Goal: Information Seeking & Learning: Find specific fact

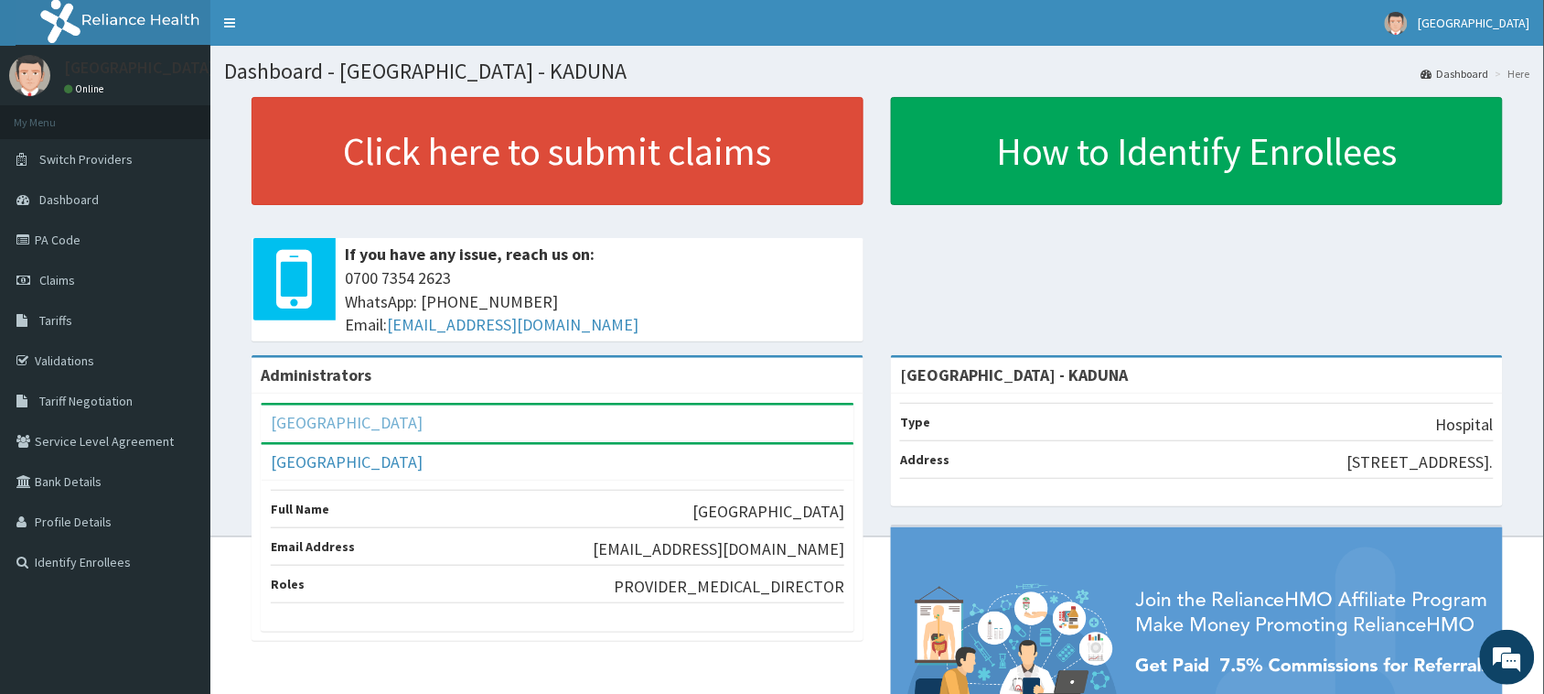
click at [382, 424] on link "SALVATION HOSPITAL" at bounding box center [347, 422] width 152 height 21
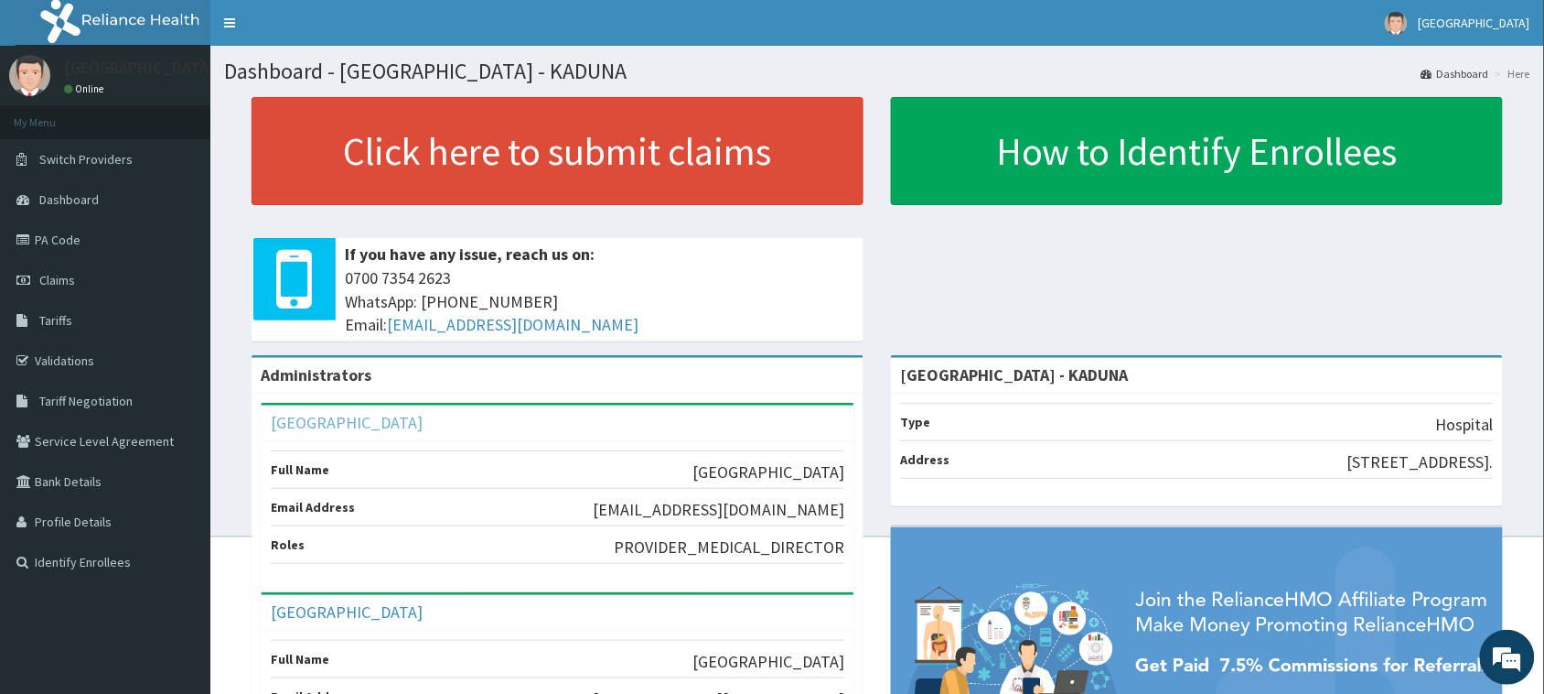
click at [382, 424] on link "SALVATION HOSPITAL" at bounding box center [347, 422] width 152 height 21
click at [361, 418] on link "SALVATION HOSPITAL" at bounding box center [347, 422] width 152 height 21
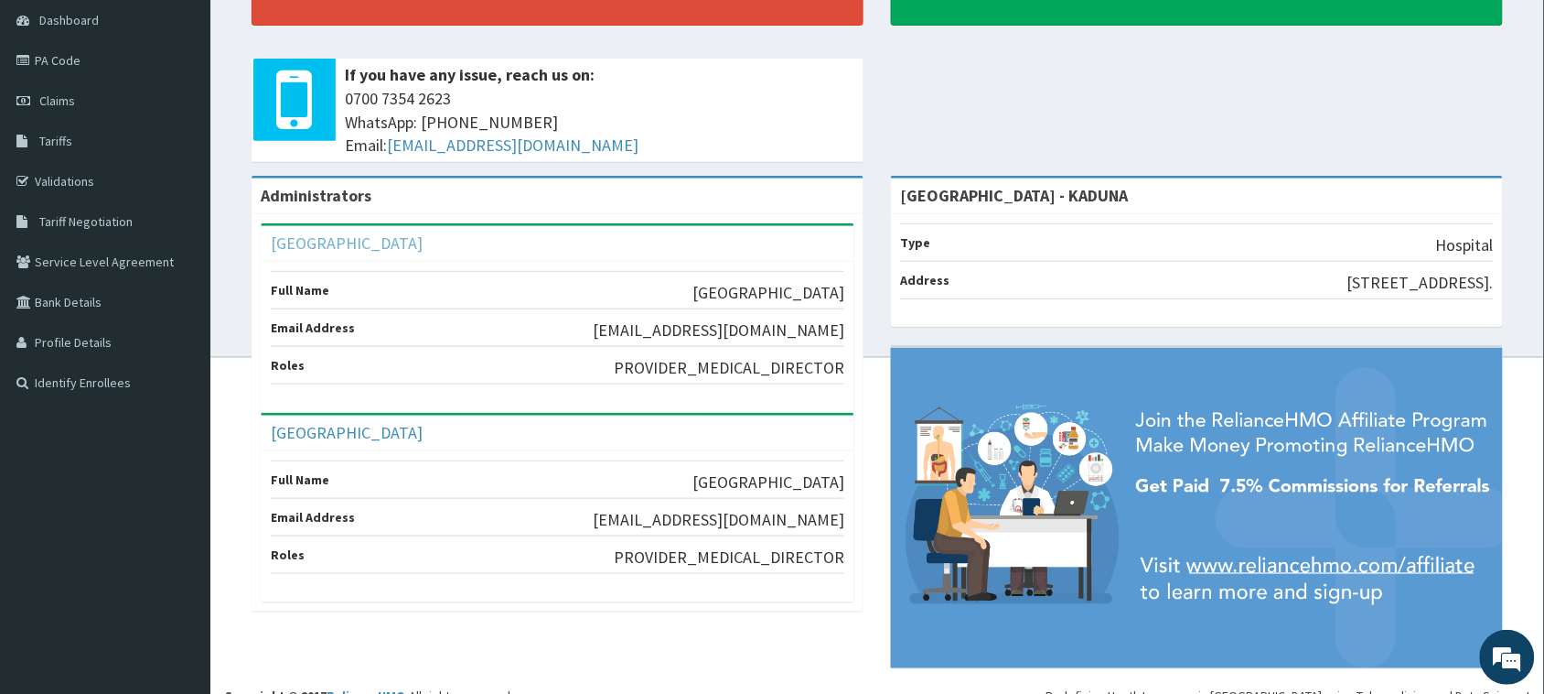
scroll to position [204, 0]
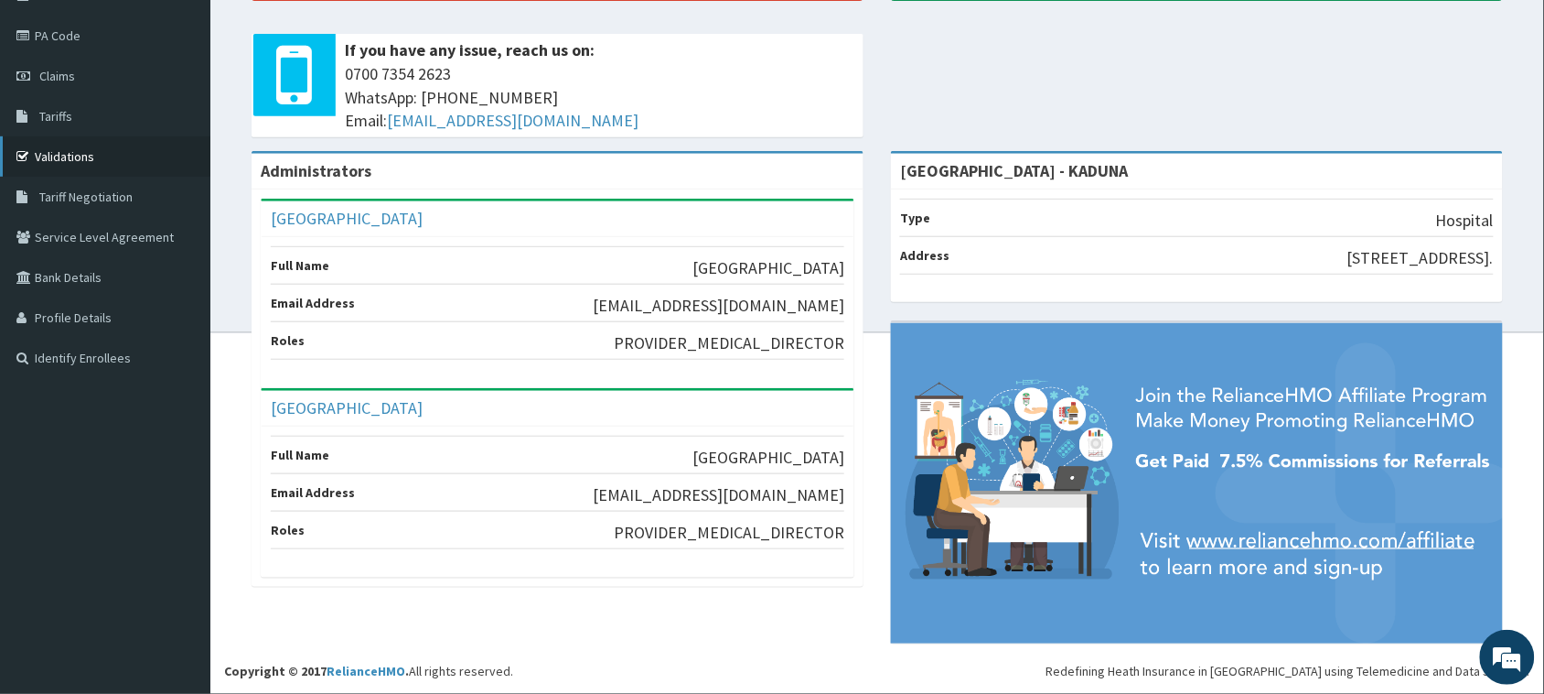
click at [91, 167] on link "Validations" at bounding box center [105, 156] width 210 height 40
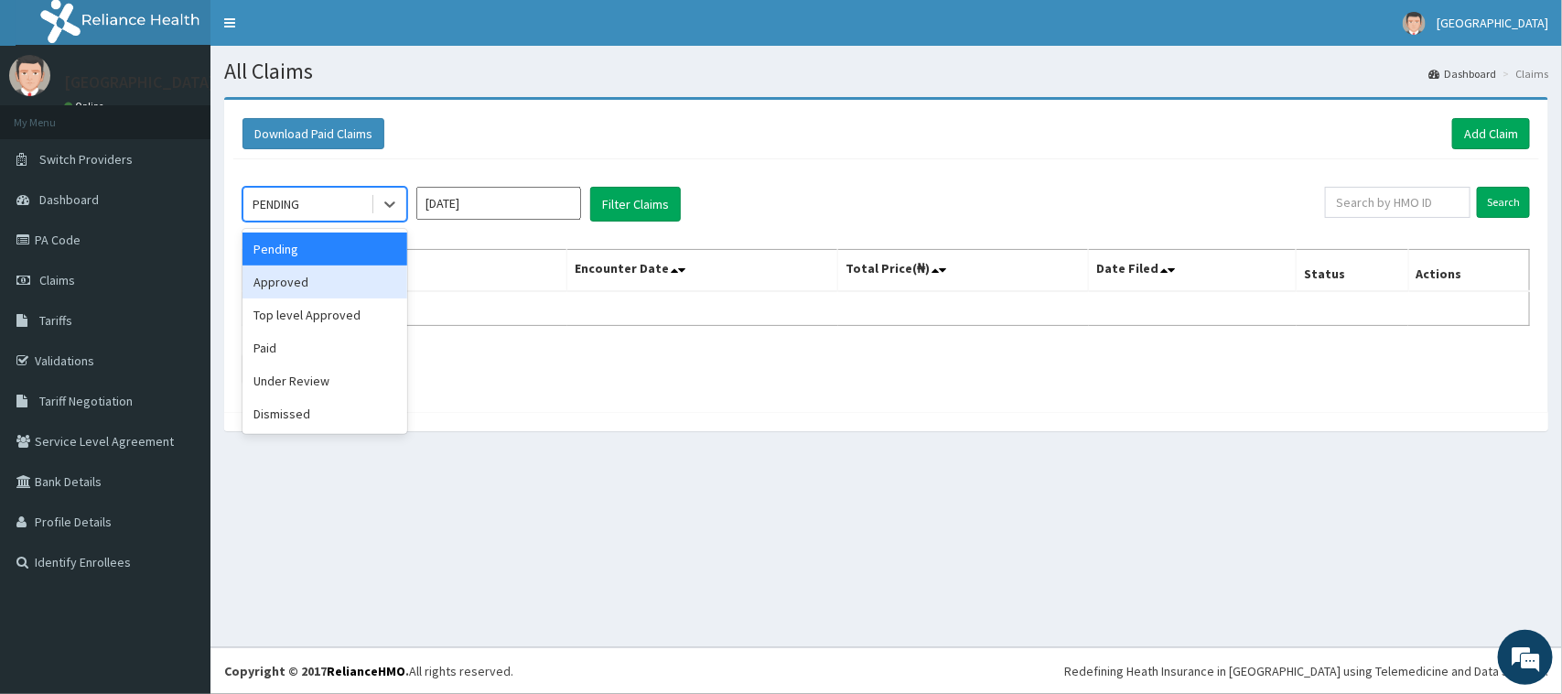
click at [302, 293] on div "Approved" at bounding box center [324, 281] width 165 height 33
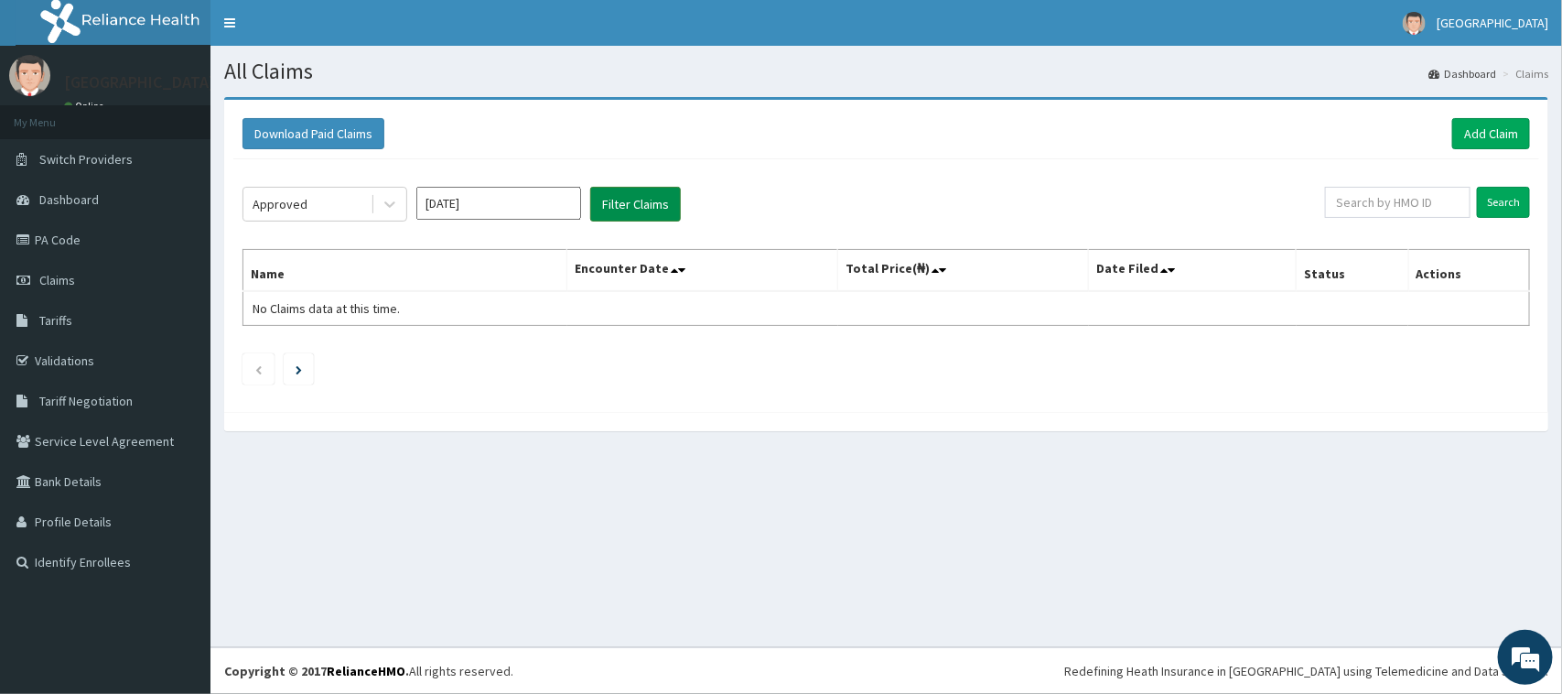
click at [610, 210] on button "Filter Claims" at bounding box center [635, 204] width 91 height 35
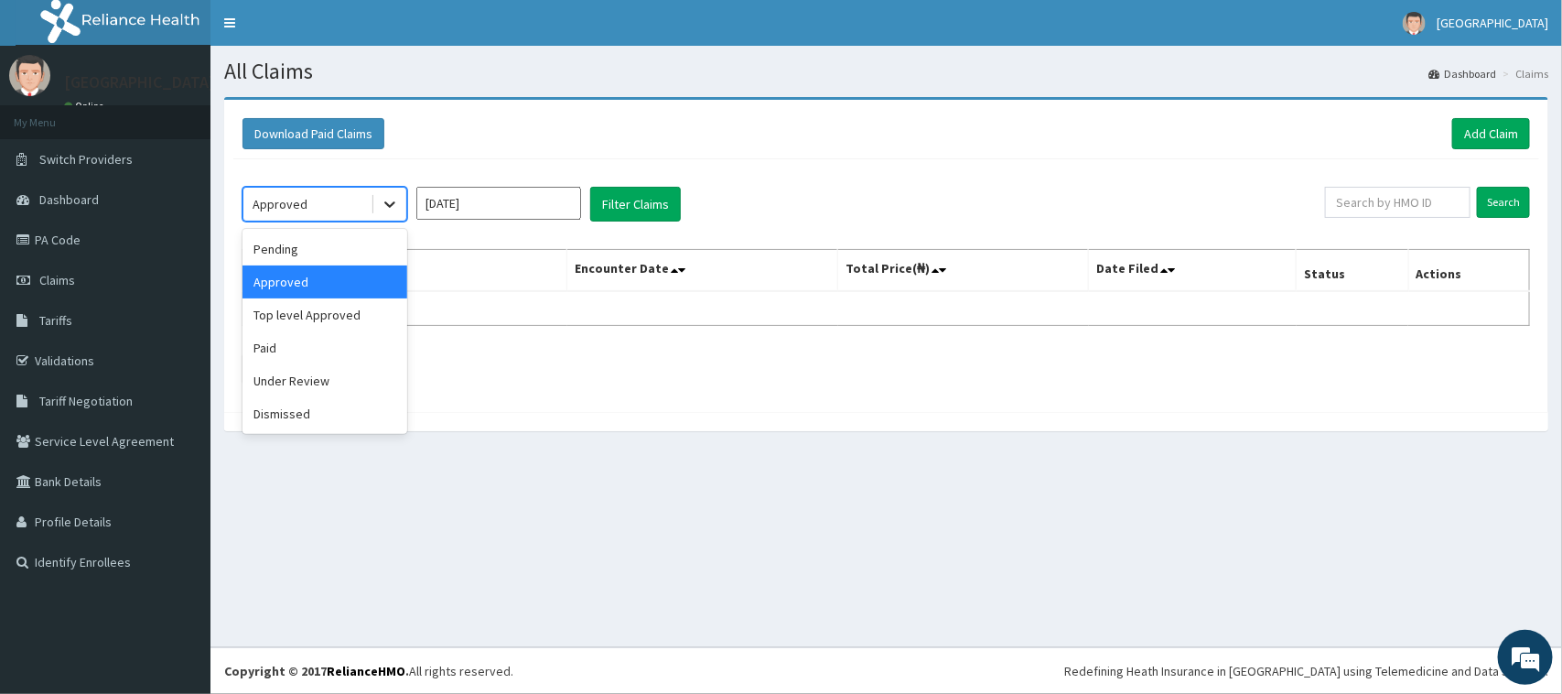
click at [392, 199] on icon at bounding box center [390, 204] width 18 height 18
click at [364, 248] on div "Pending" at bounding box center [324, 248] width 165 height 33
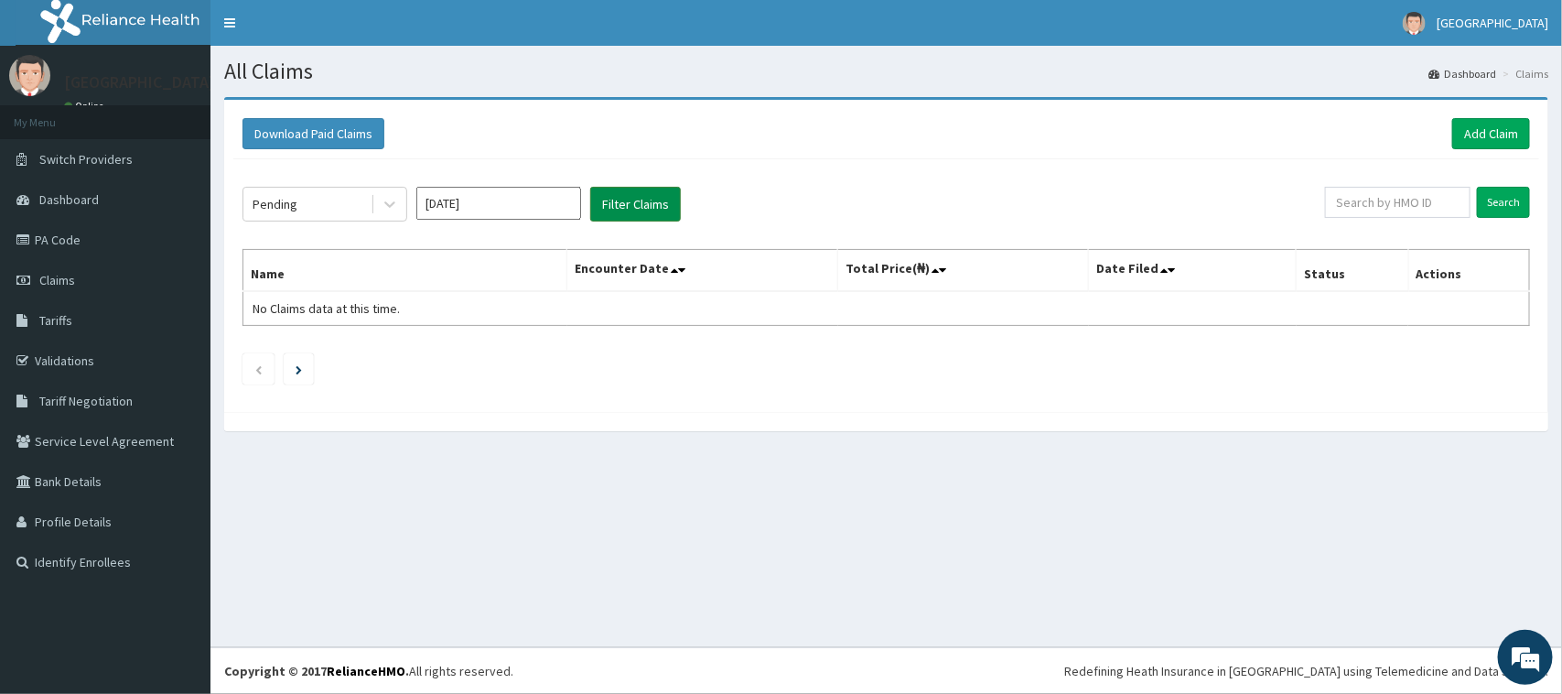
click at [632, 203] on button "Filter Claims" at bounding box center [635, 204] width 91 height 35
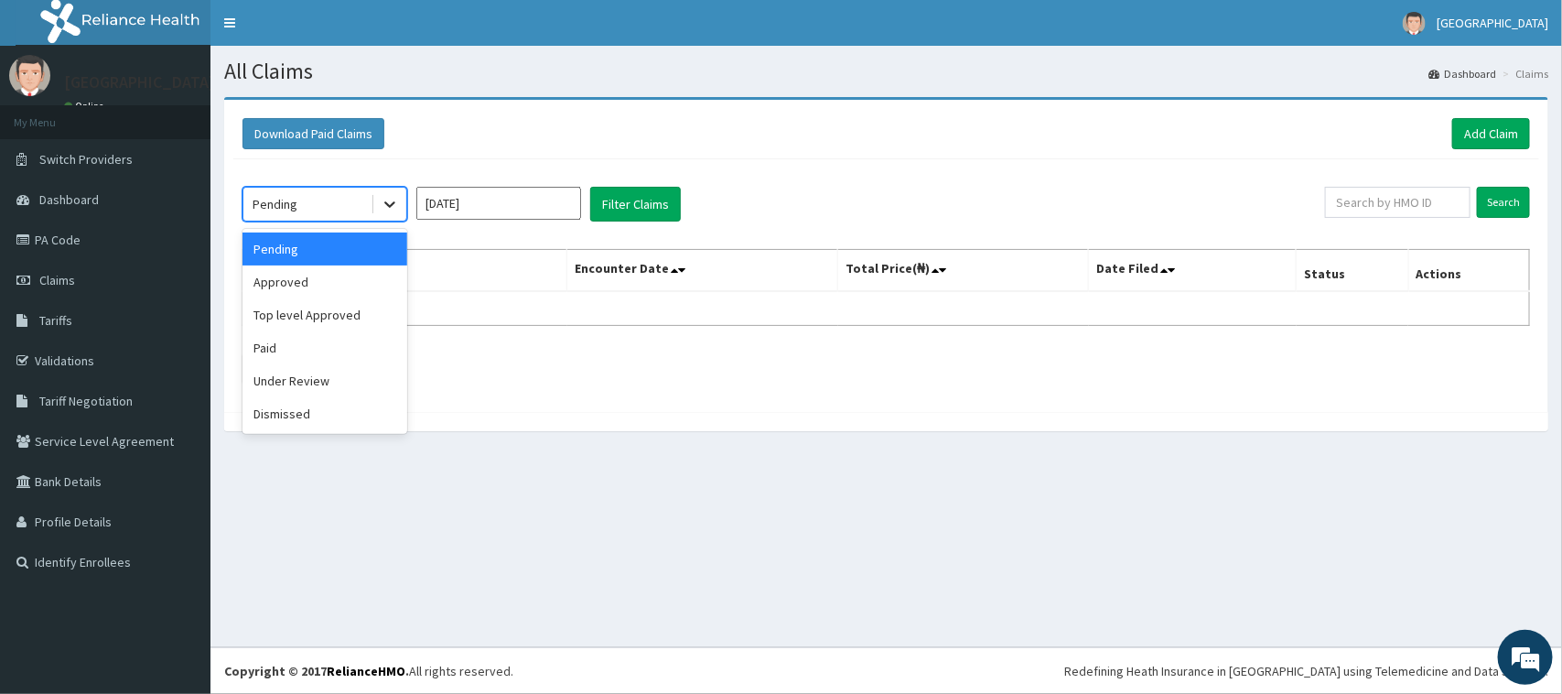
click at [381, 197] on icon at bounding box center [390, 204] width 18 height 18
click at [368, 339] on div "Paid" at bounding box center [324, 347] width 165 height 33
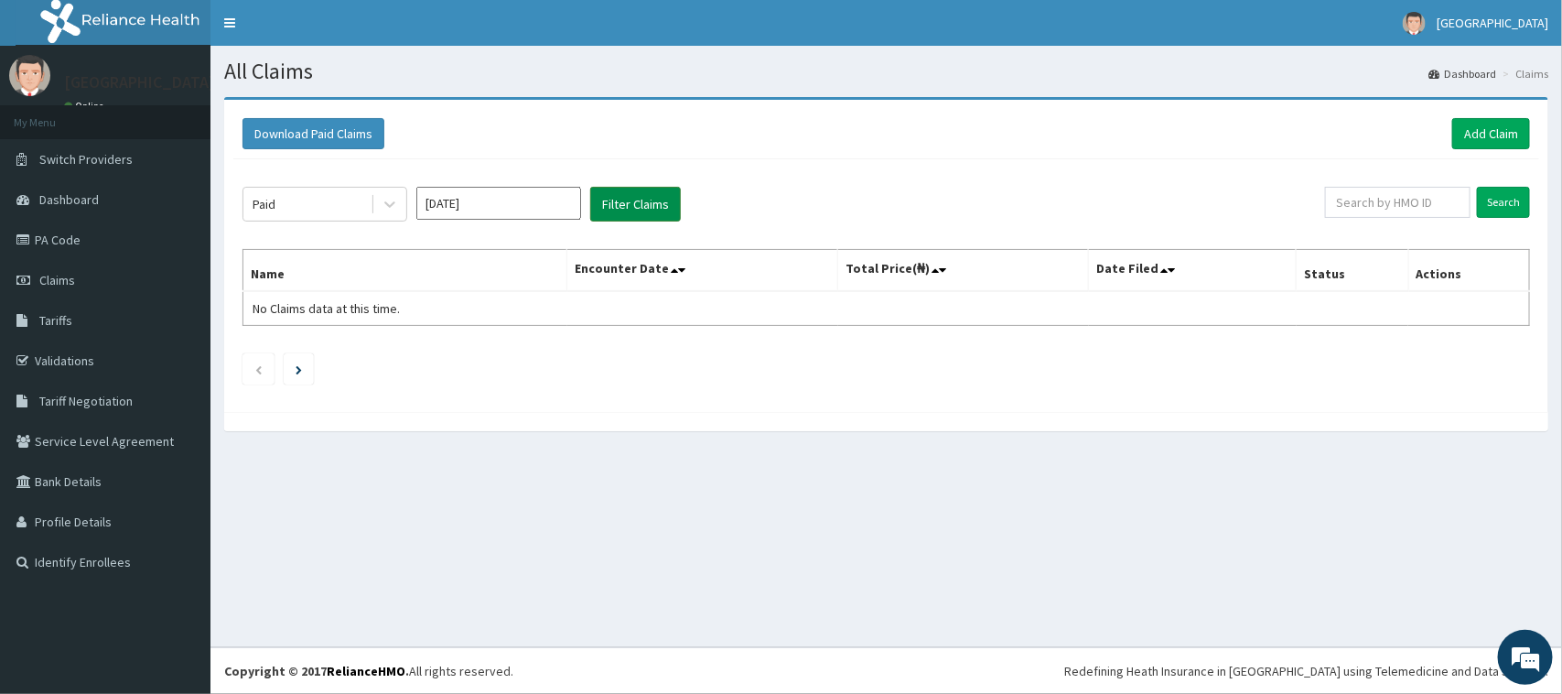
click at [645, 203] on button "Filter Claims" at bounding box center [635, 204] width 91 height 35
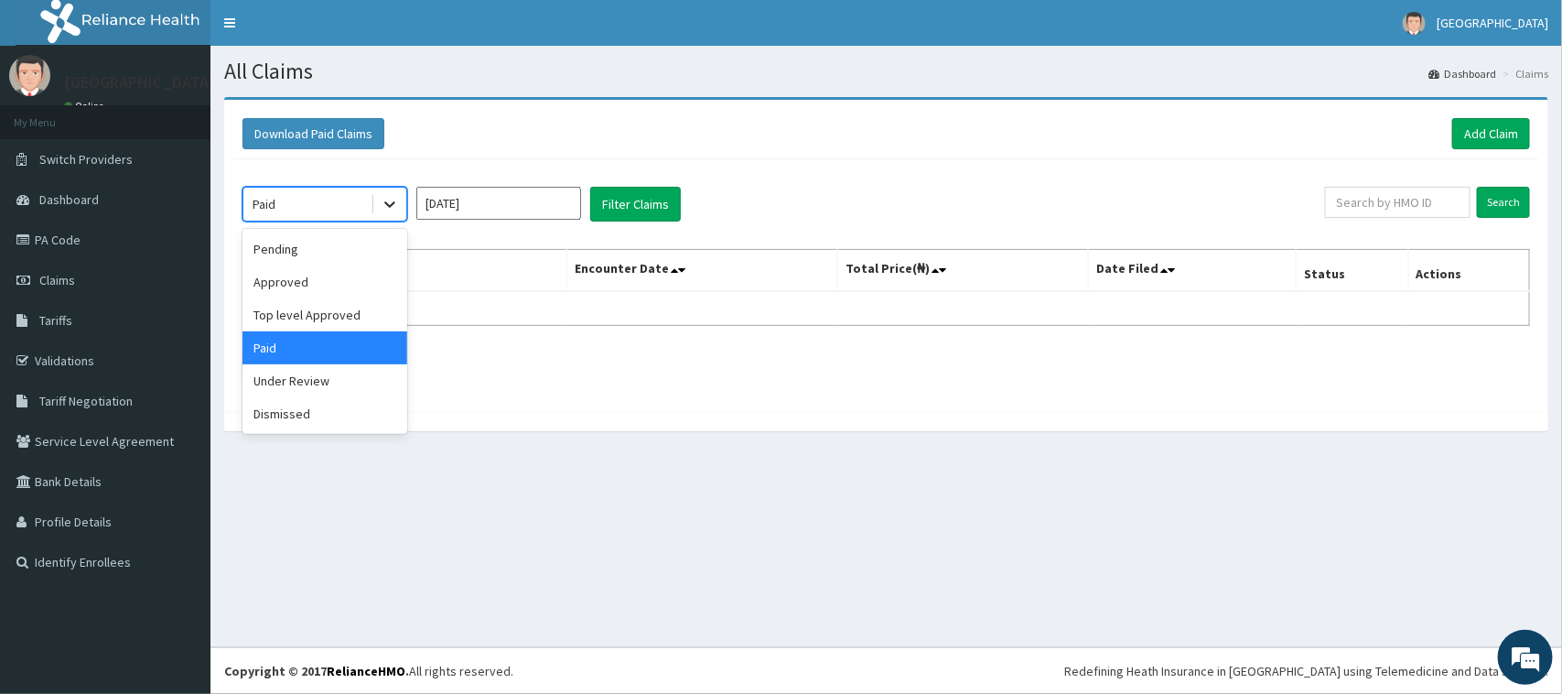
click at [393, 201] on icon at bounding box center [390, 204] width 18 height 18
click at [304, 413] on div "Dismissed" at bounding box center [324, 413] width 165 height 33
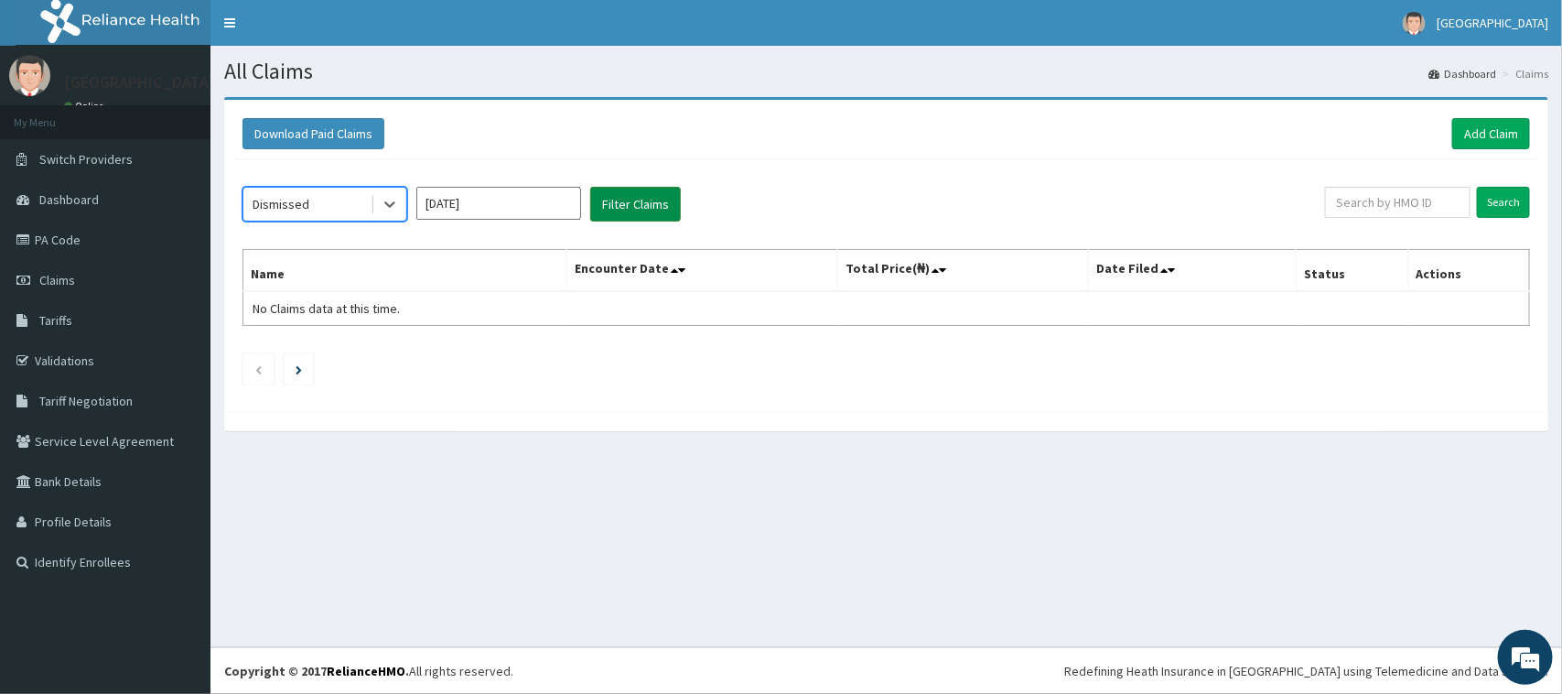
click at [627, 199] on button "Filter Claims" at bounding box center [635, 204] width 91 height 35
click at [384, 203] on icon at bounding box center [389, 205] width 11 height 6
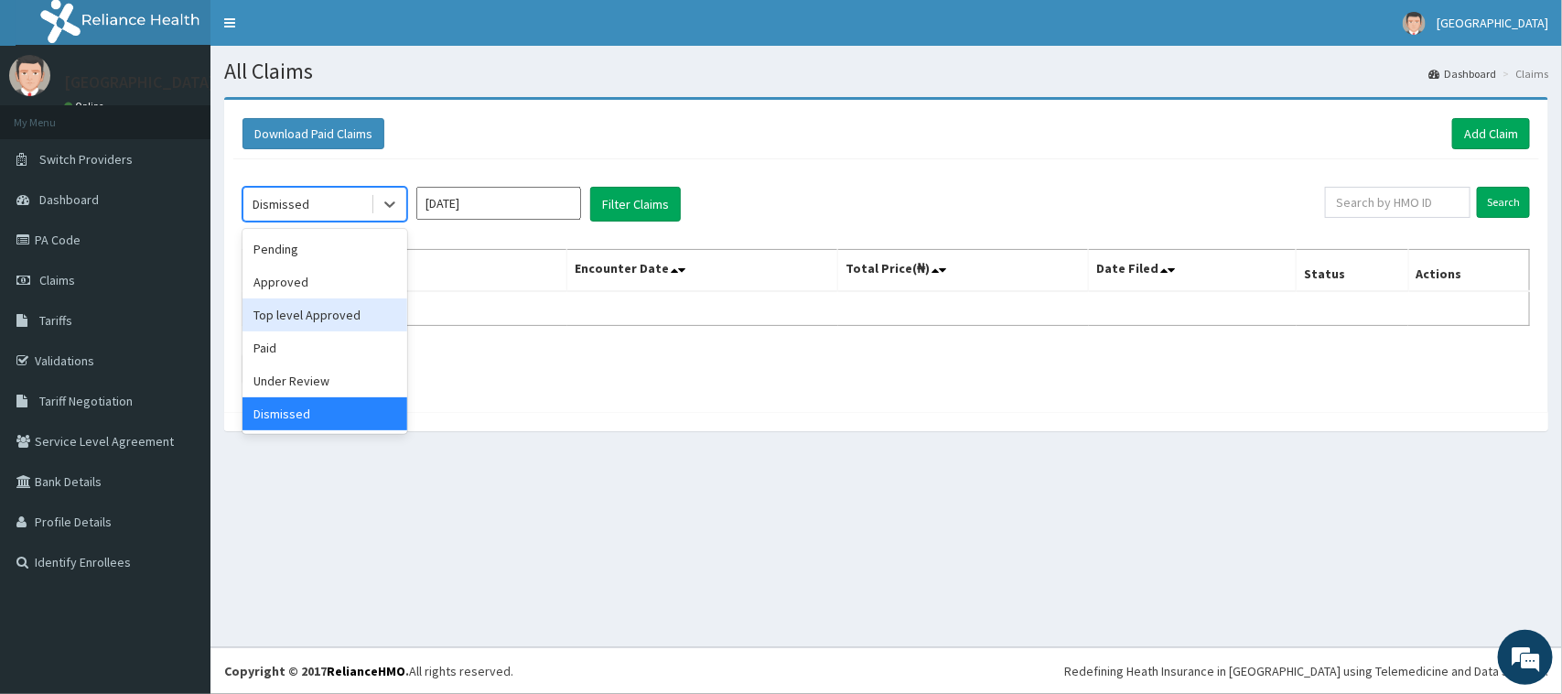
click at [528, 181] on div "option Dismissed, selected. option Top level Approved focused, 3 of 6. 6 result…" at bounding box center [886, 280] width 1306 height 243
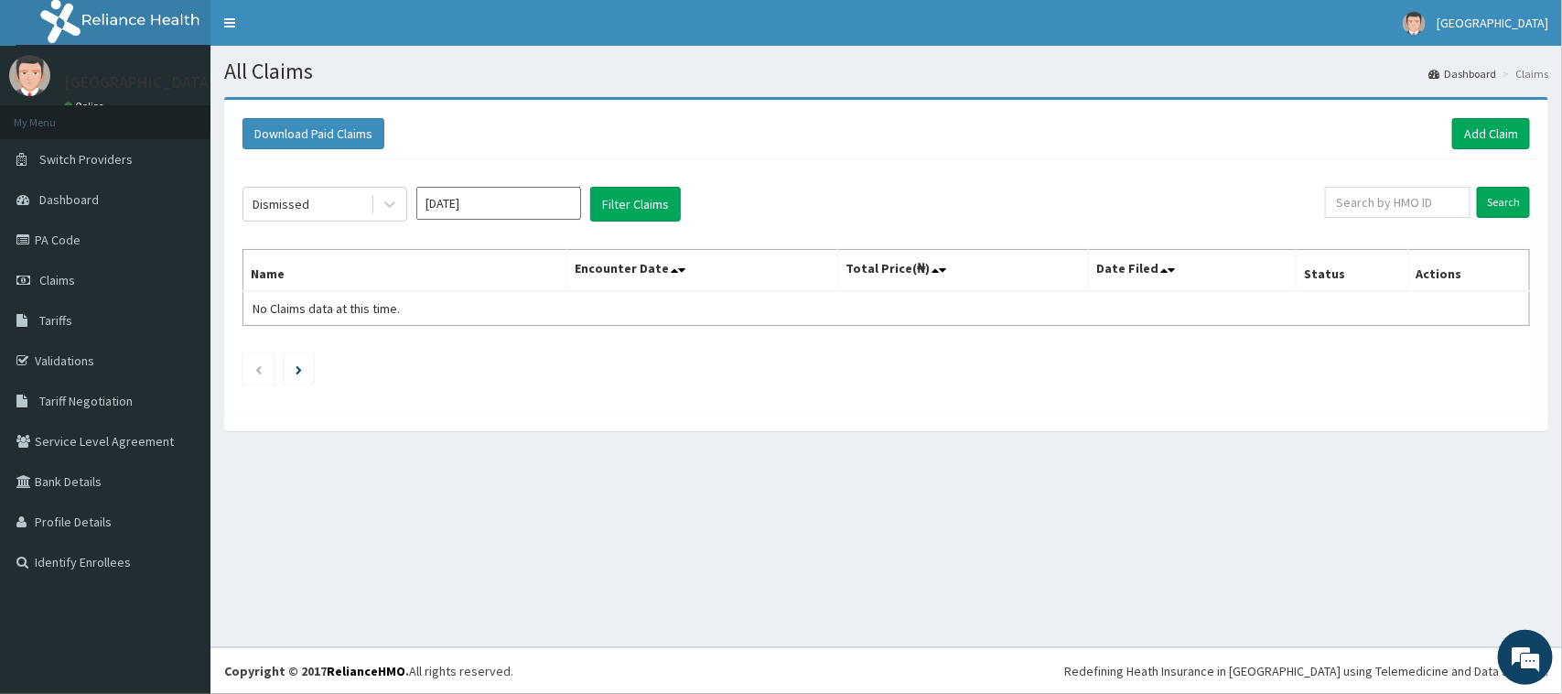
click at [565, 202] on input "[DATE]" at bounding box center [498, 203] width 165 height 33
click at [543, 354] on div "Sep" at bounding box center [552, 356] width 37 height 34
type input "[DATE]"
click at [640, 204] on button "Filter Claims" at bounding box center [635, 204] width 91 height 35
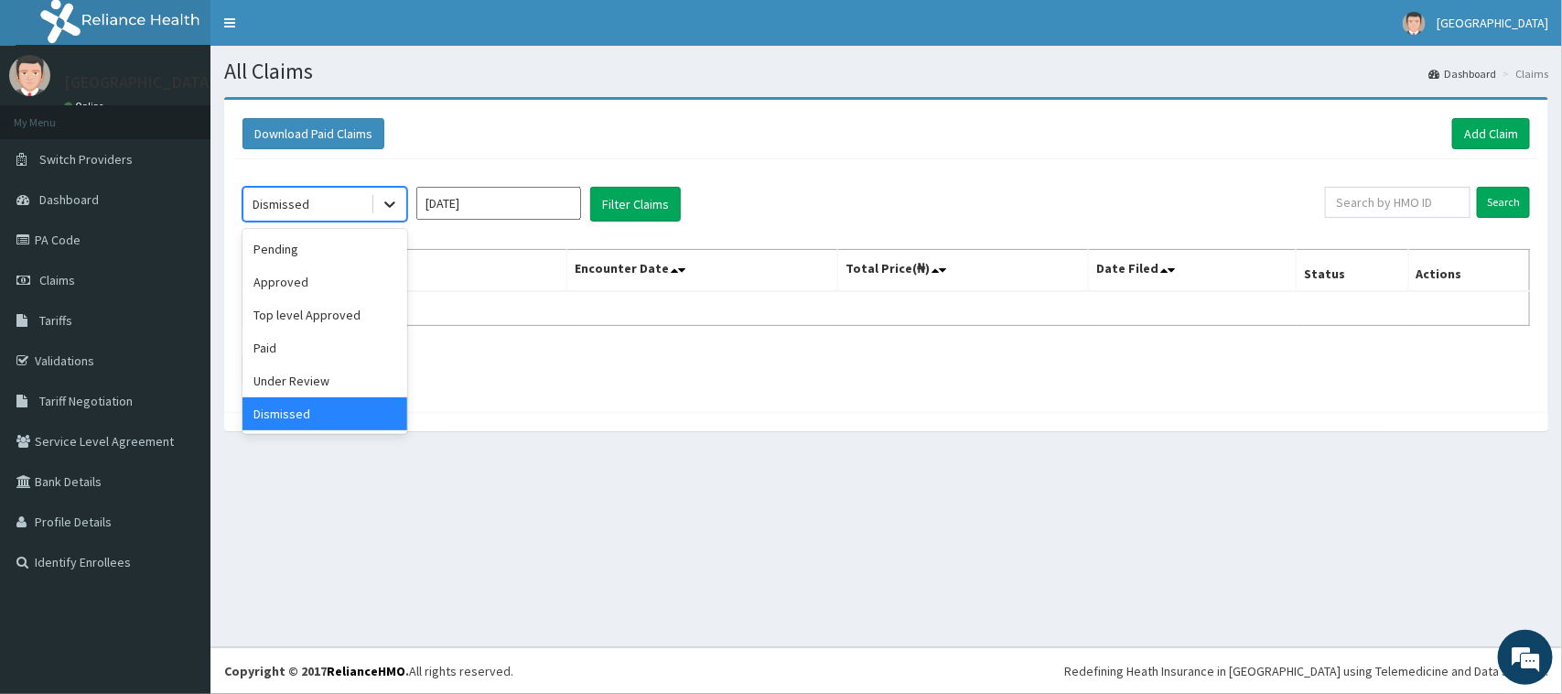
click at [390, 204] on icon at bounding box center [390, 204] width 18 height 18
click at [348, 281] on div "Approved" at bounding box center [324, 281] width 165 height 33
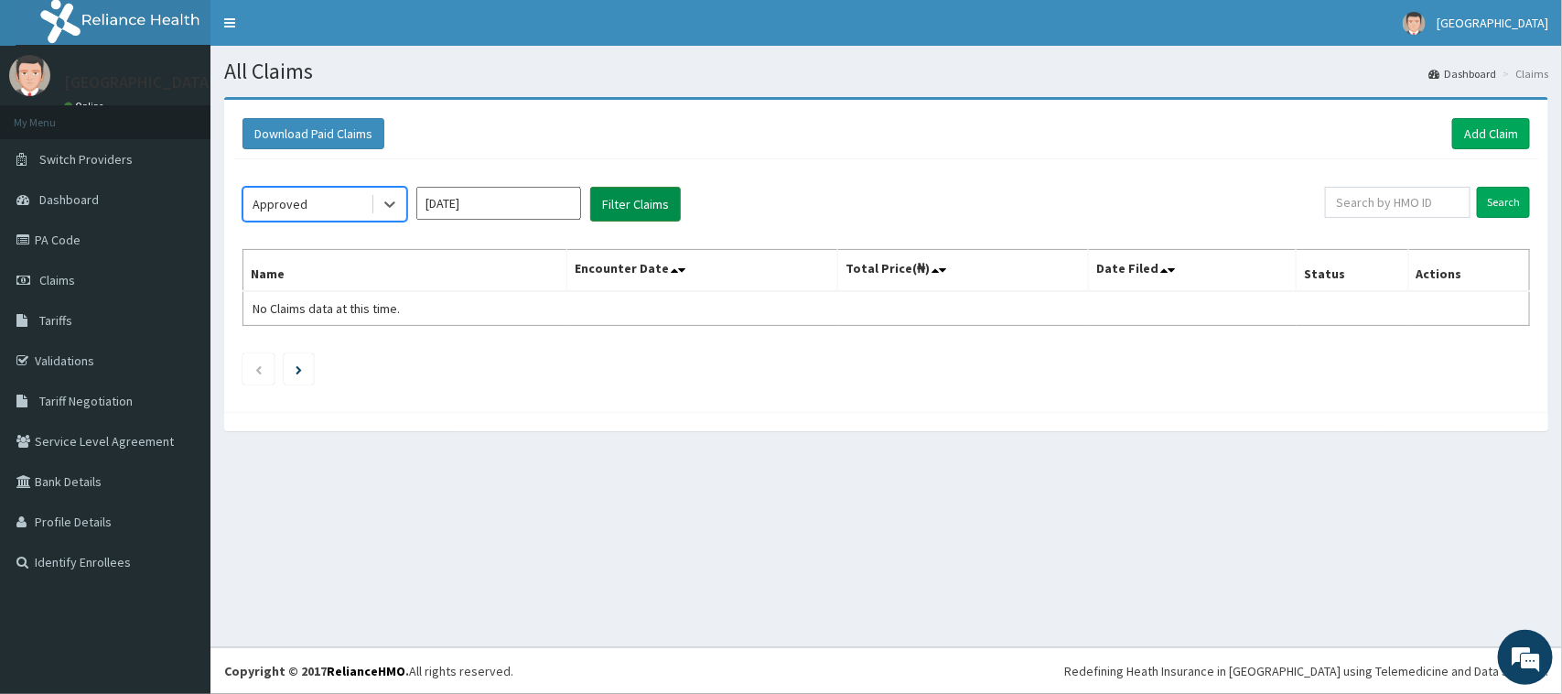
click at [615, 201] on button "Filter Claims" at bounding box center [635, 204] width 91 height 35
click at [615, 202] on button "Filter Claims" at bounding box center [635, 204] width 91 height 35
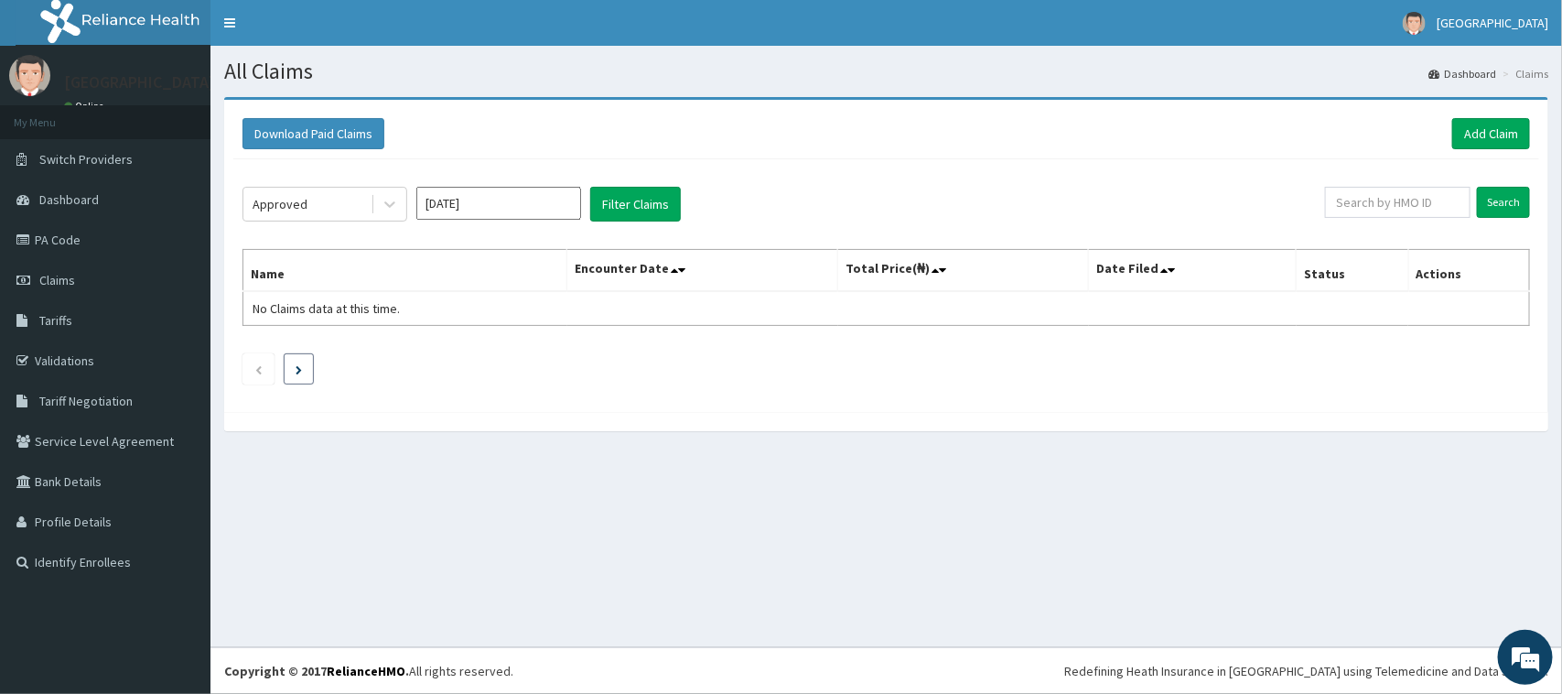
click at [295, 362] on li at bounding box center [299, 368] width 30 height 31
click at [65, 302] on link "Tariffs" at bounding box center [105, 320] width 210 height 40
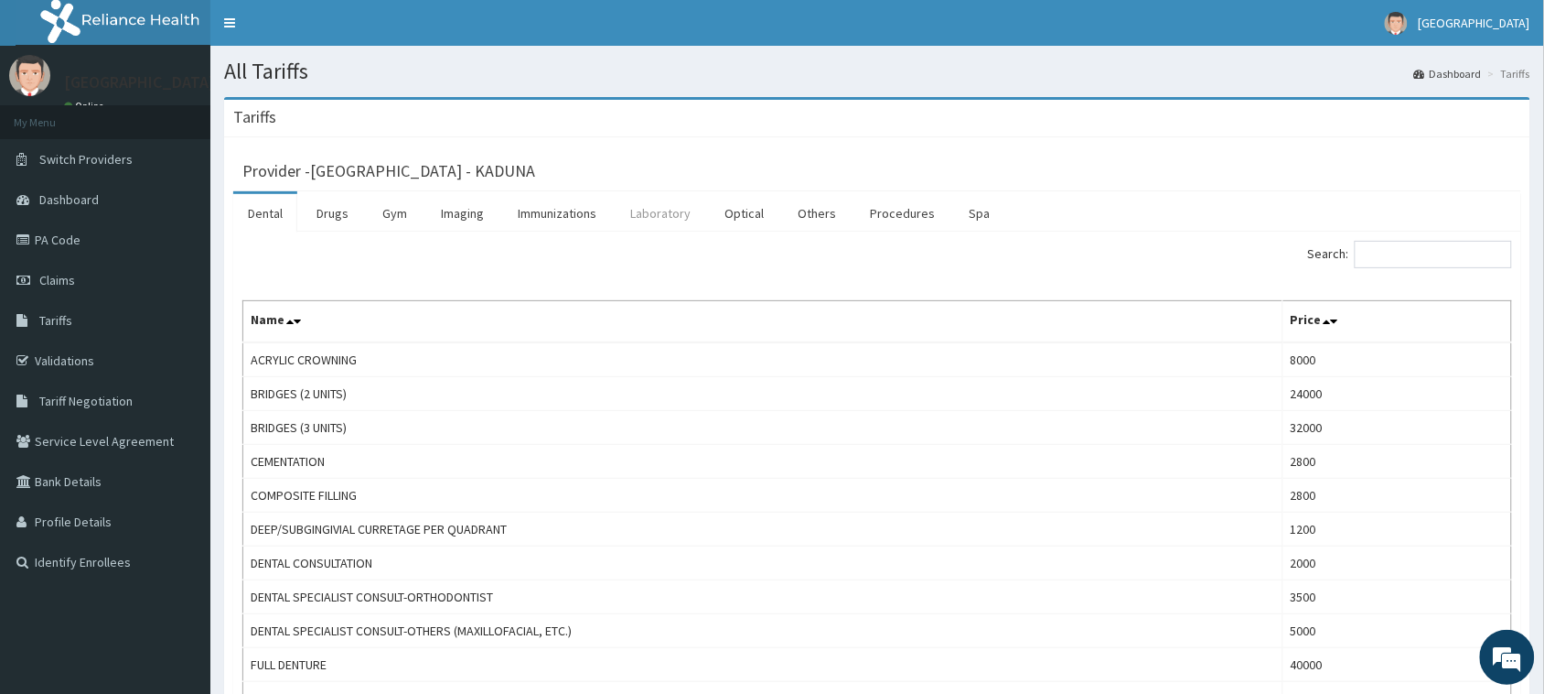
click at [673, 217] on link "Laboratory" at bounding box center [661, 213] width 90 height 38
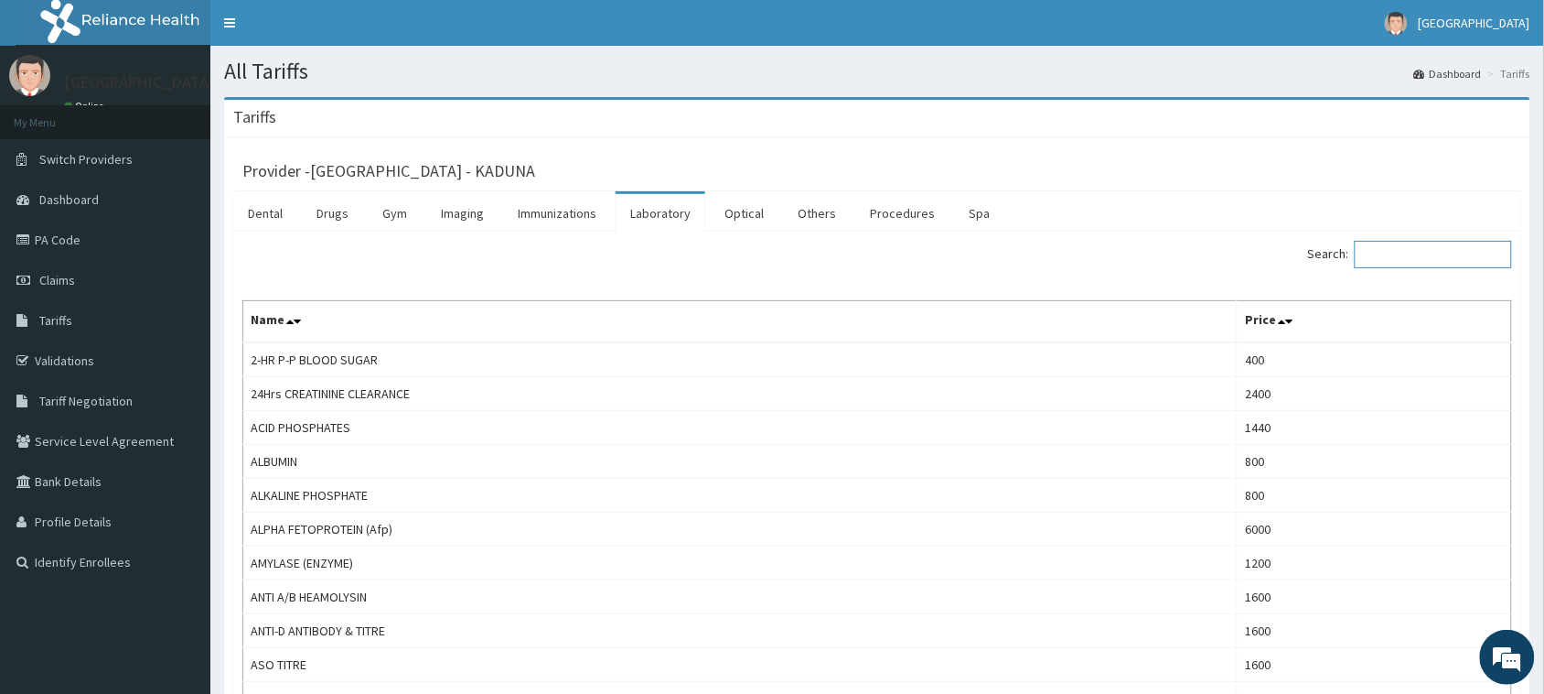
click at [1462, 257] on input "Search:" at bounding box center [1433, 254] width 157 height 27
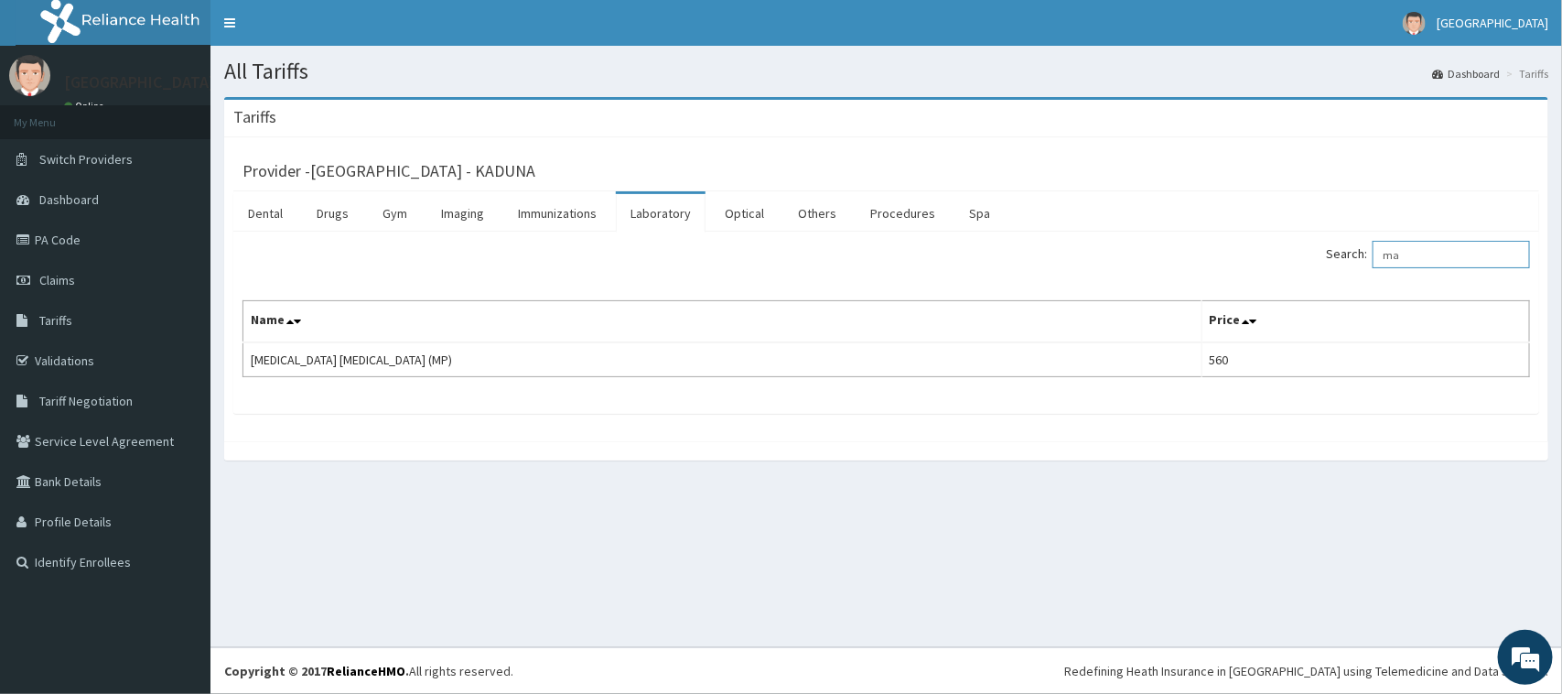
type input "m"
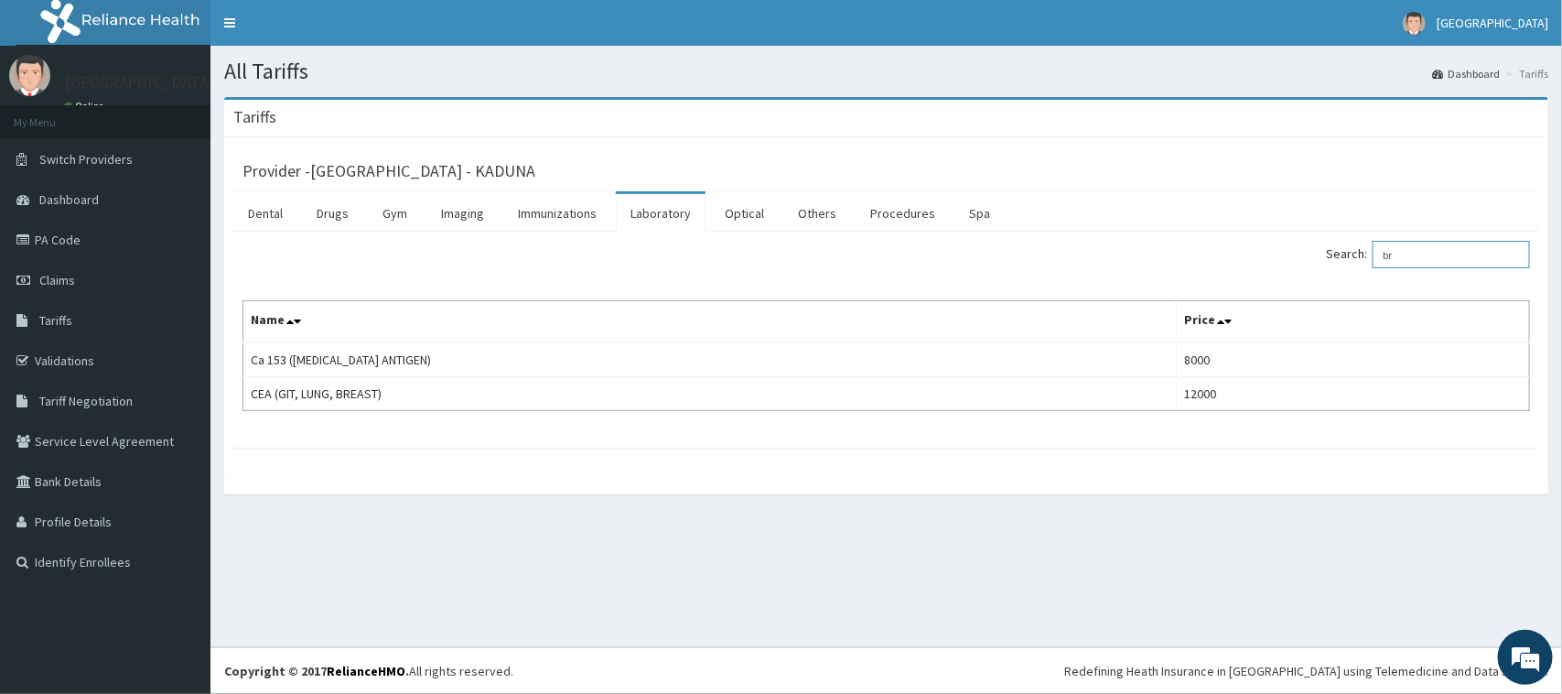
type input "b"
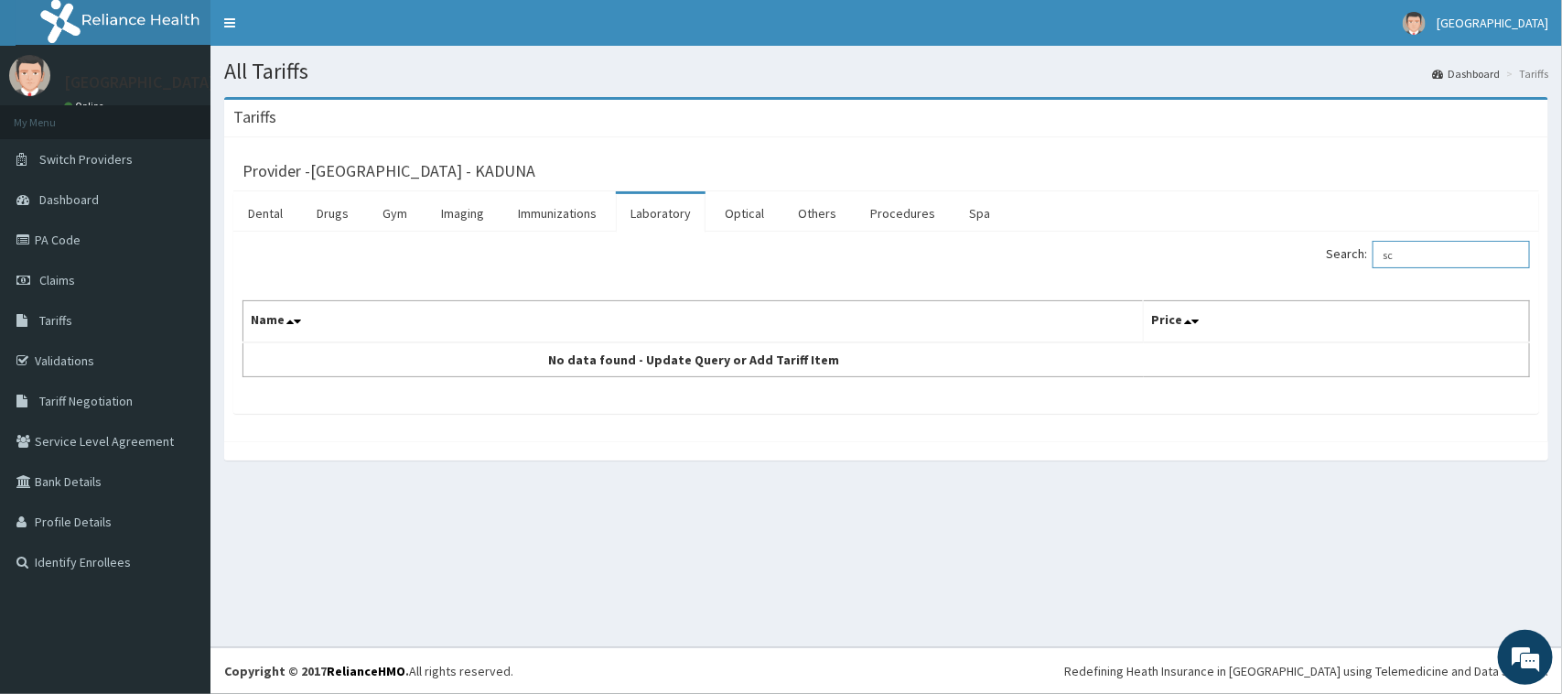
type input "s"
